Goal: Check status: Check status

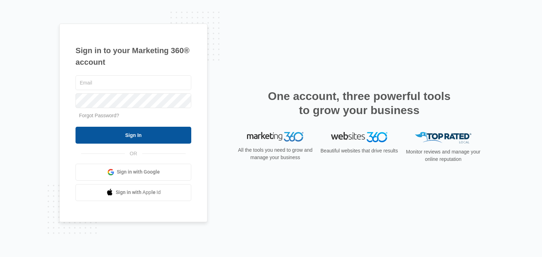
type input "[PERSON_NAME][EMAIL_ADDRESS][DOMAIN_NAME]"
click at [167, 132] on input "Sign In" at bounding box center [133, 135] width 116 height 17
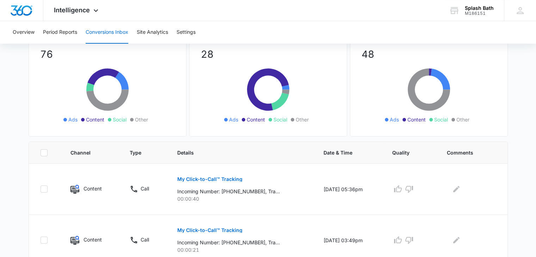
scroll to position [71, 0]
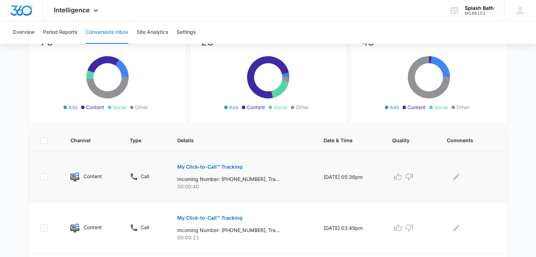
click at [224, 167] on p "My Click-to-Call™ Tracking" at bounding box center [209, 167] width 65 height 5
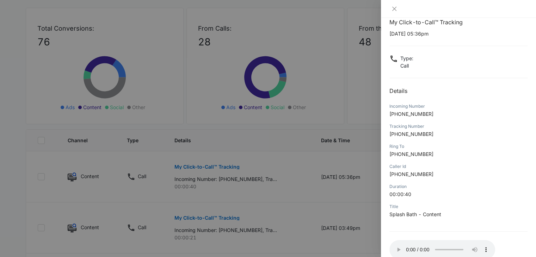
scroll to position [56, 0]
